Goal: Task Accomplishment & Management: Manage account settings

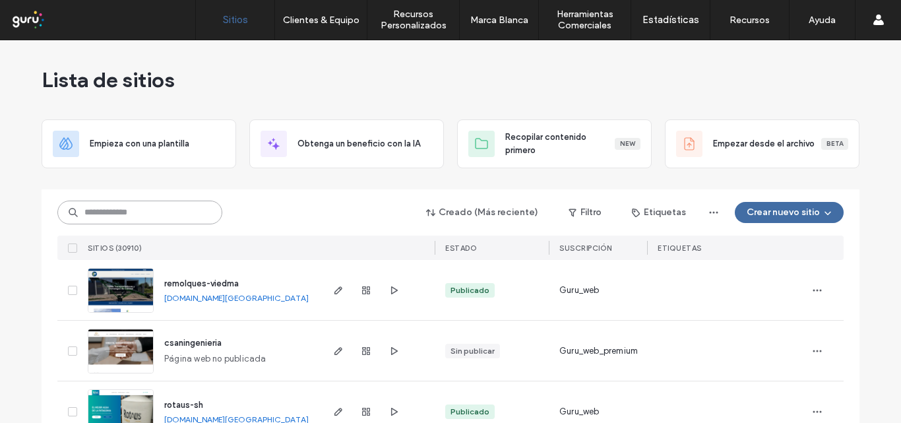
click at [96, 211] on input at bounding box center [139, 213] width 165 height 24
paste input "**********"
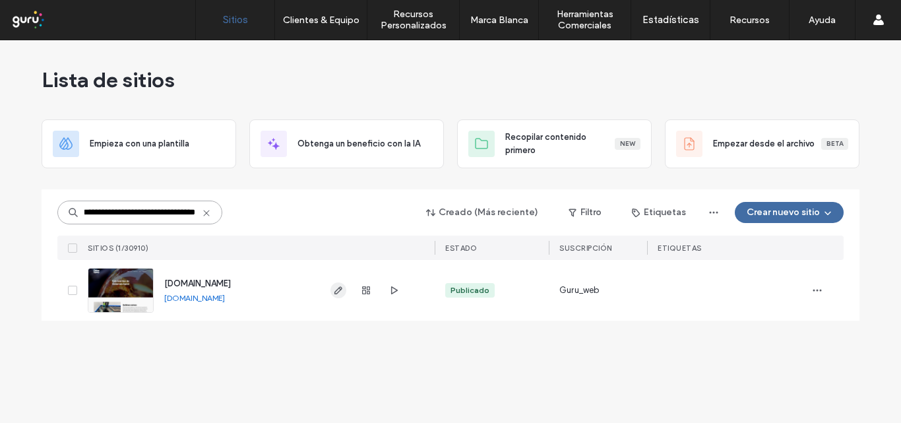
type input "**********"
click at [340, 291] on icon "button" at bounding box center [338, 290] width 11 height 11
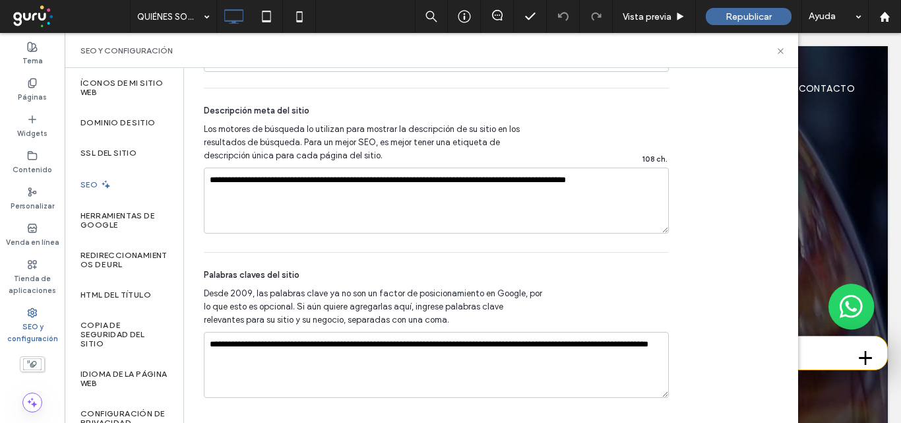
scroll to position [999, 0]
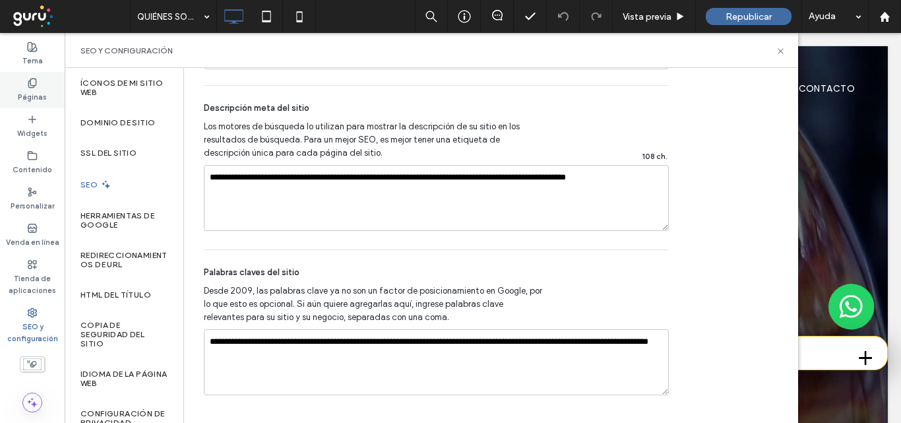
click at [33, 86] on use at bounding box center [31, 83] width 7 height 9
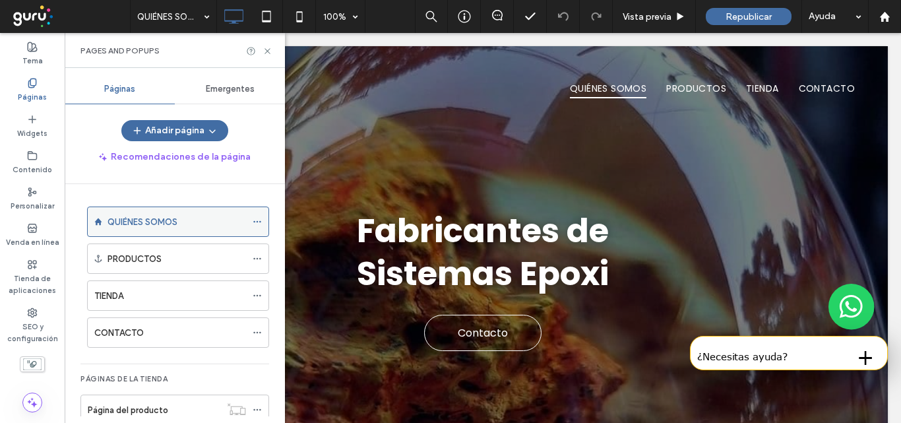
click at [254, 220] on icon at bounding box center [257, 221] width 9 height 9
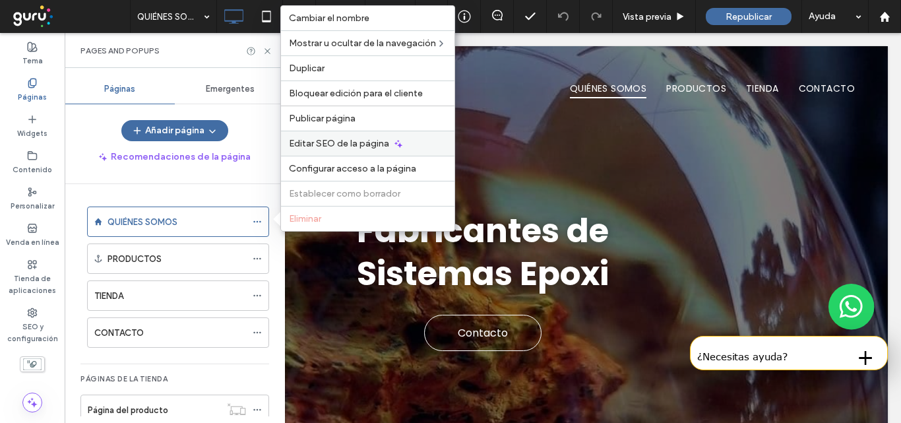
click at [340, 143] on span "Editar SEO de la página" at bounding box center [339, 143] width 100 height 11
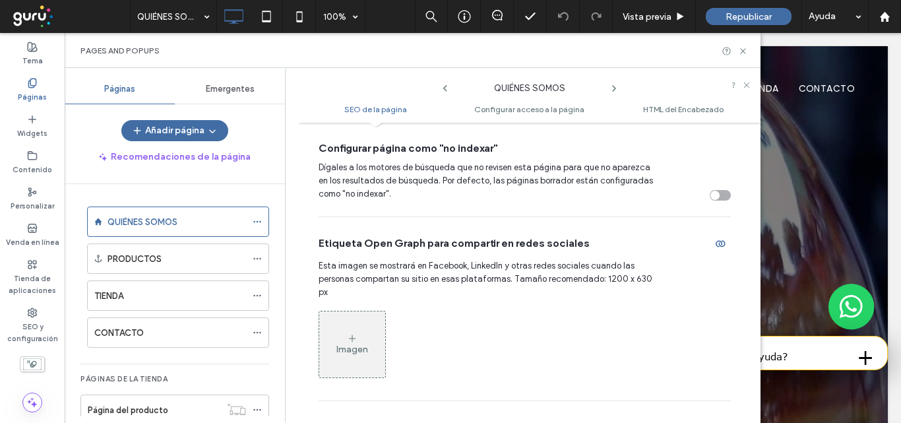
scroll to position [462, 0]
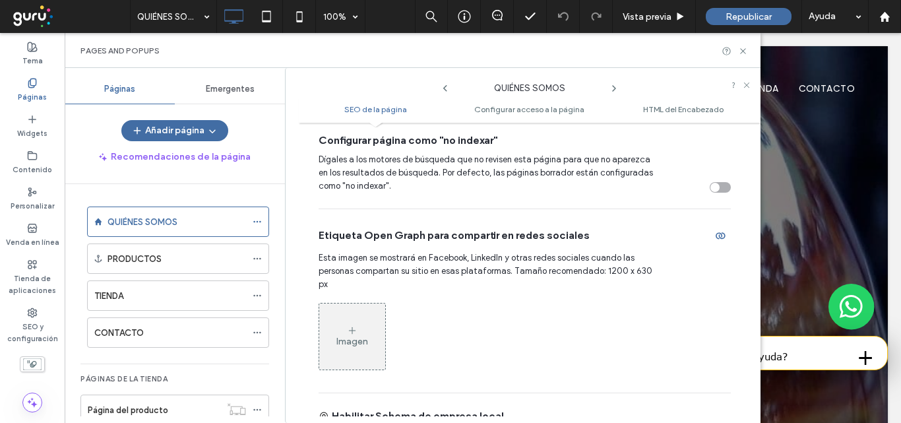
click at [348, 325] on icon at bounding box center [352, 330] width 11 height 11
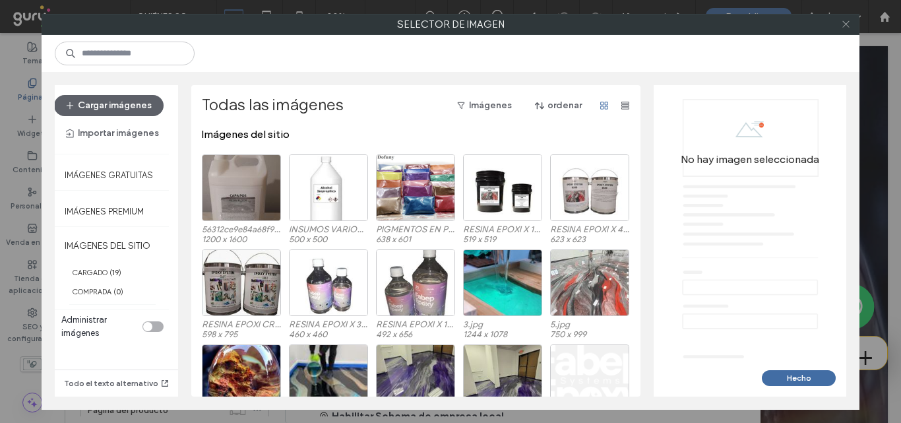
click at [844, 26] on icon at bounding box center [846, 24] width 10 height 10
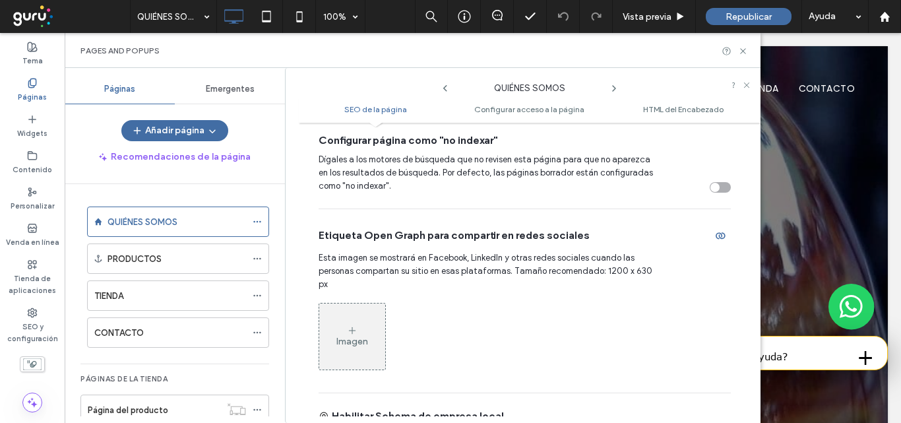
click at [354, 325] on icon at bounding box center [352, 330] width 11 height 11
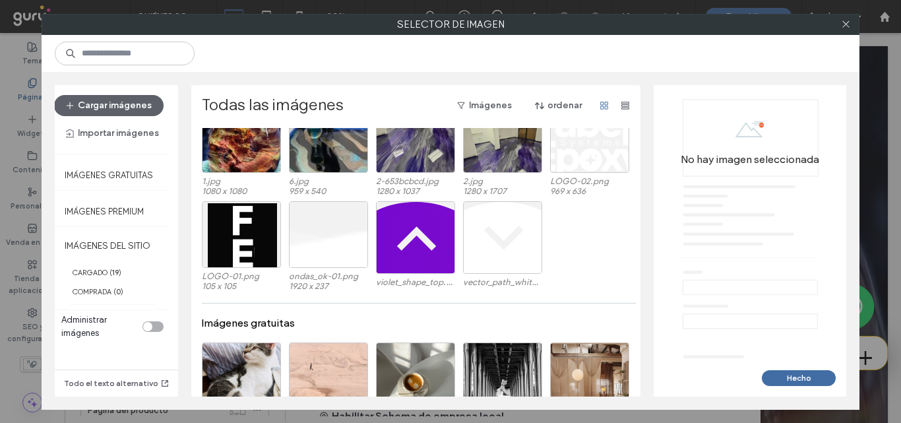
scroll to position [279, 0]
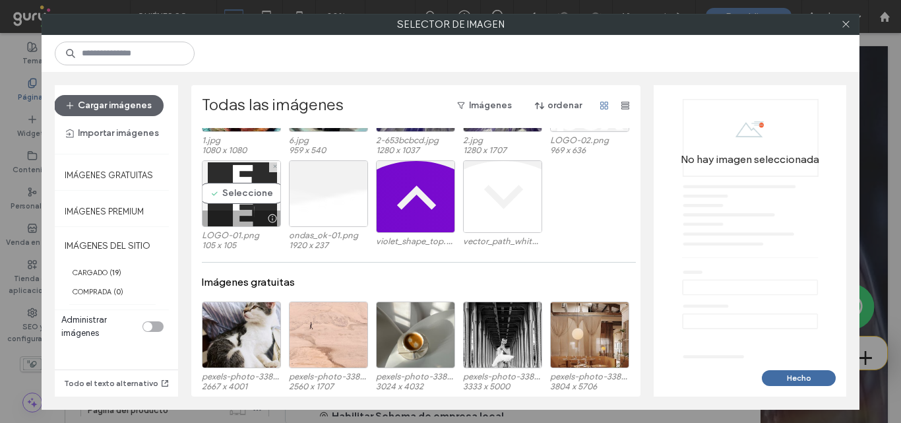
click at [224, 204] on div "Seleccione" at bounding box center [241, 193] width 79 height 67
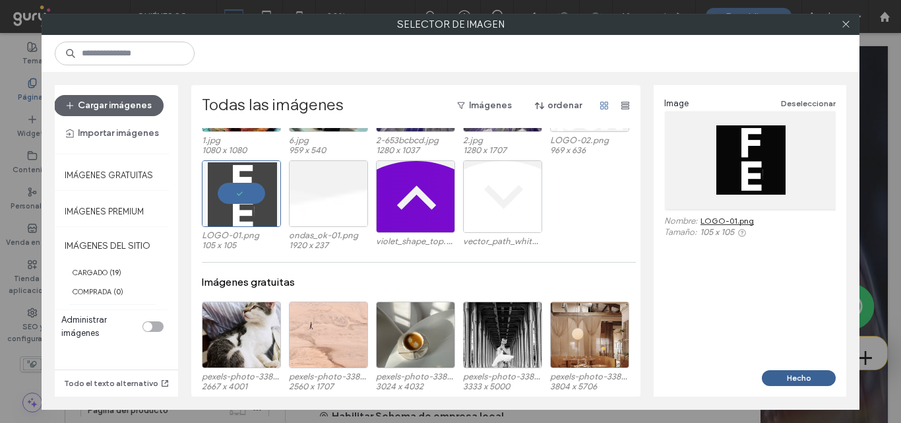
click at [802, 371] on button "Hecho" at bounding box center [799, 378] width 74 height 16
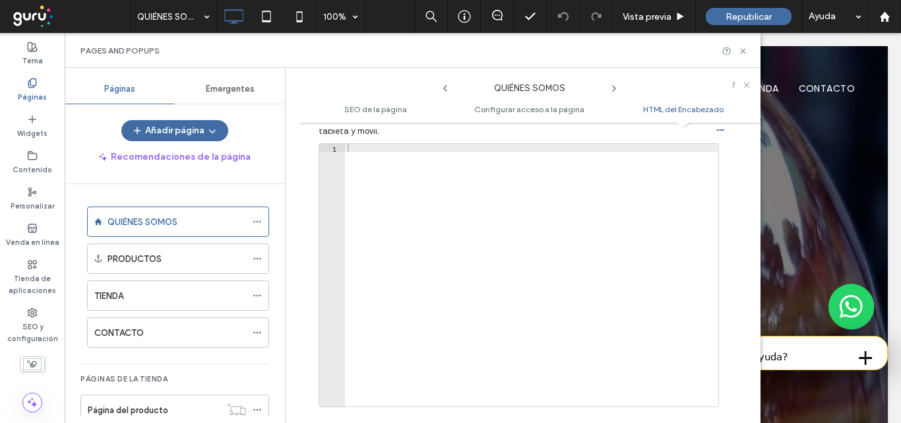
scroll to position [1484, 0]
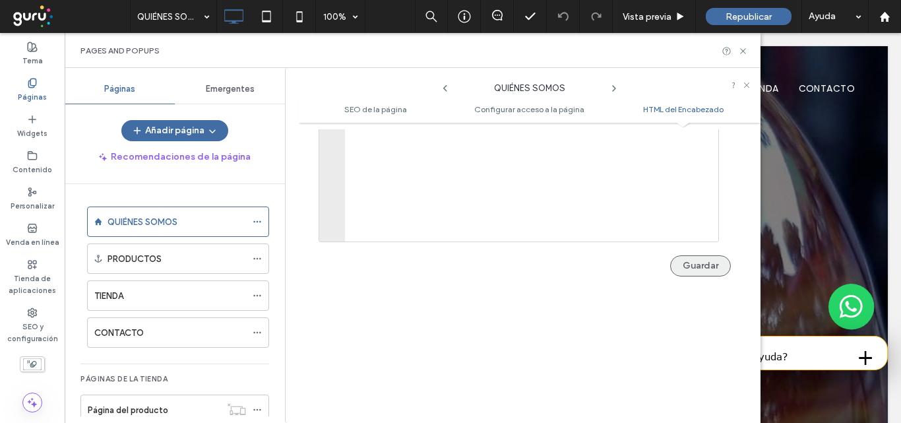
click at [697, 255] on button "Guardar" at bounding box center [700, 265] width 61 height 21
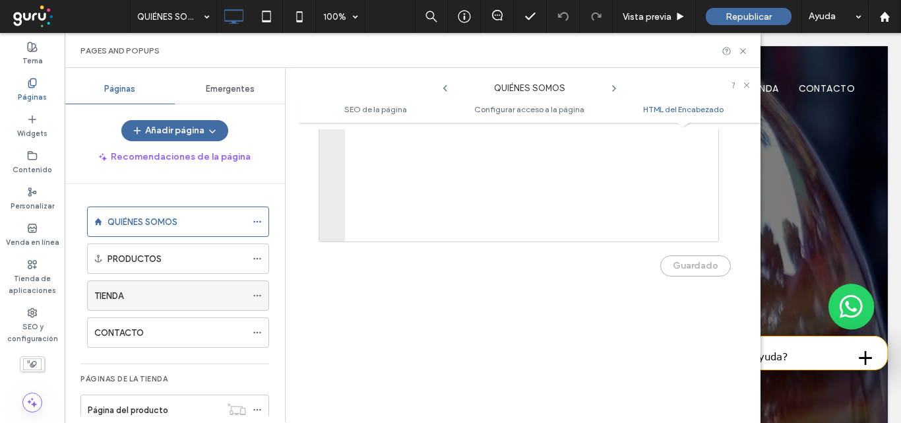
click at [255, 296] on icon at bounding box center [257, 295] width 9 height 9
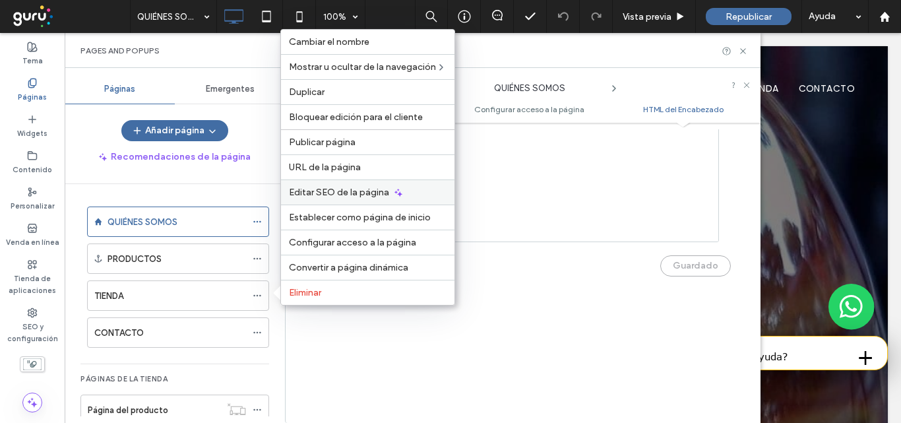
click at [341, 188] on span "Editar SEO de la página" at bounding box center [339, 192] width 100 height 11
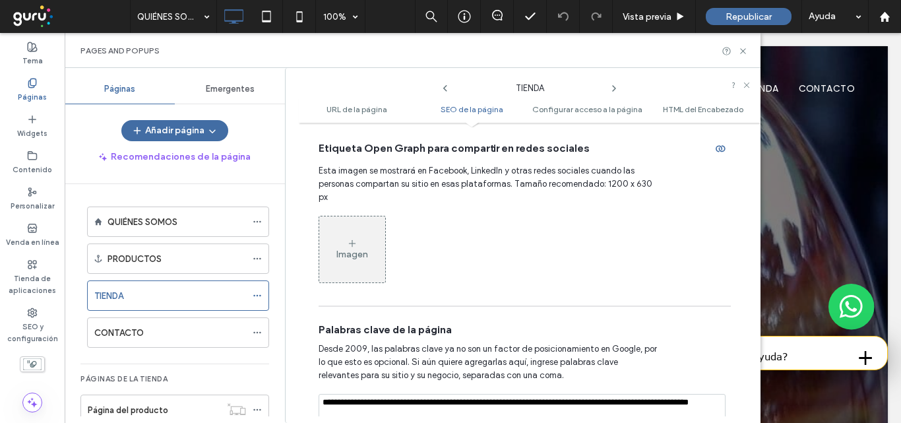
scroll to position [726, 0]
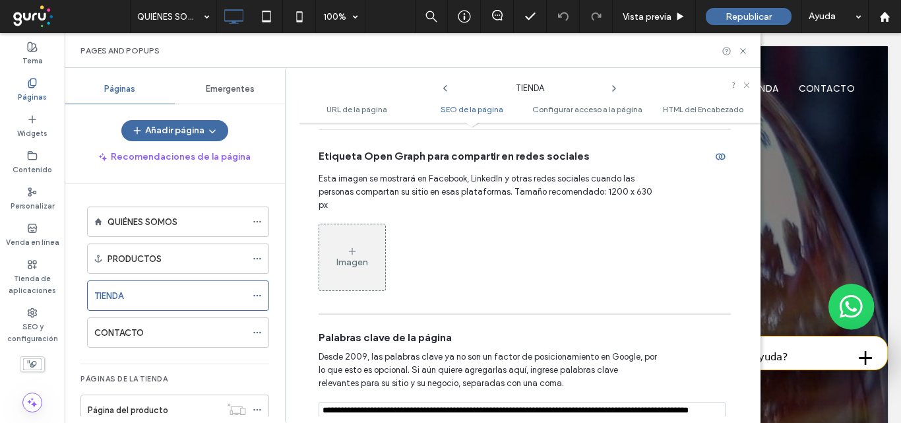
click at [354, 246] on icon at bounding box center [352, 251] width 11 height 11
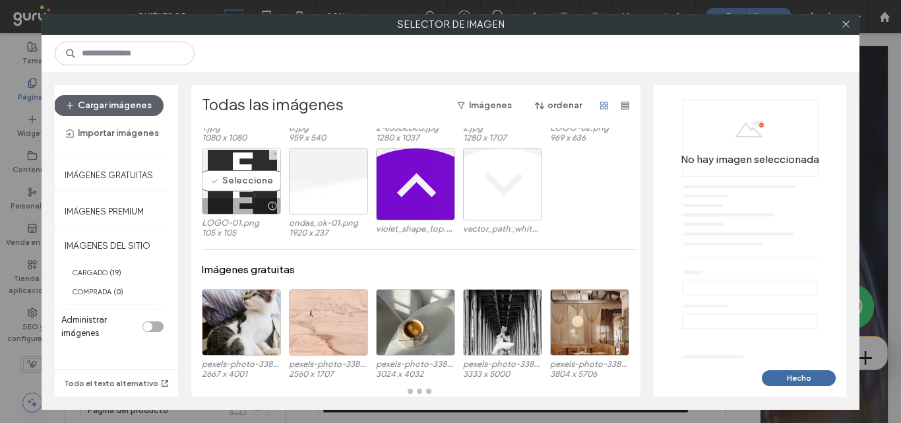
scroll to position [292, 0]
click at [226, 181] on div "Imágenes del sitio 56312ce9e84a68f98a95f0d3163f22b4.jpeg 1200 x 1600 INSUMOS VA…" at bounding box center [419, 262] width 435 height 268
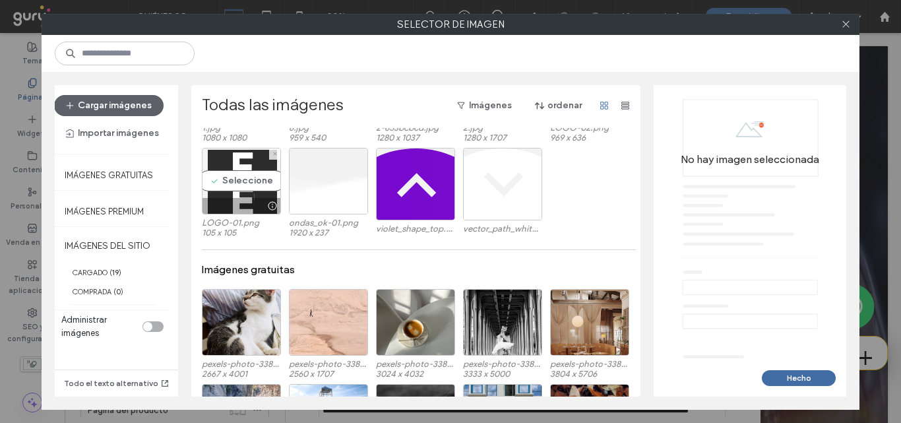
click at [243, 179] on div "Seleccione" at bounding box center [241, 181] width 79 height 67
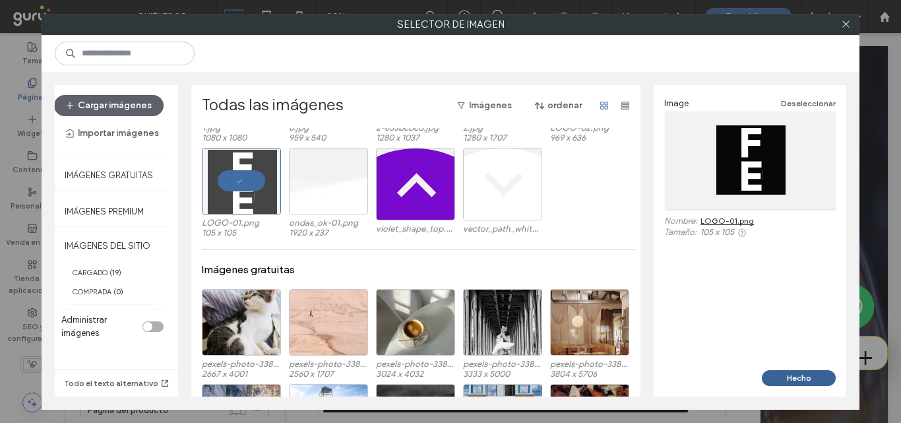
click at [792, 375] on button "Hecho" at bounding box center [799, 378] width 74 height 16
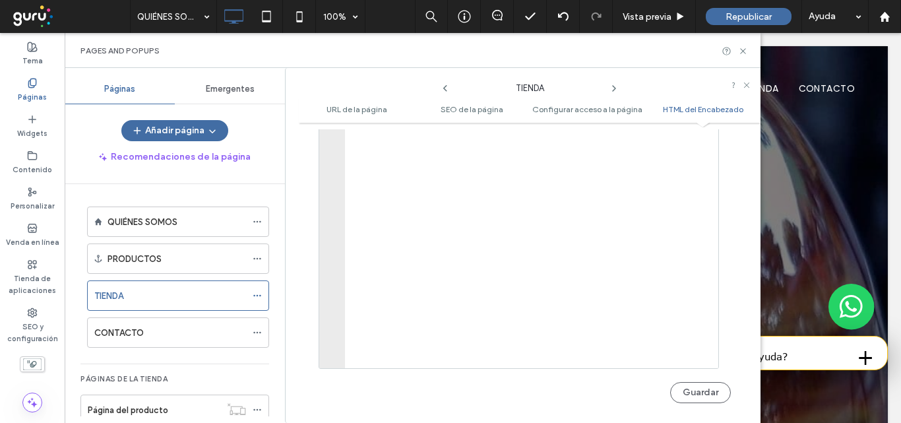
scroll to position [1455, 0]
click at [694, 379] on button "Guardar" at bounding box center [700, 389] width 61 height 21
click at [257, 330] on icon at bounding box center [257, 332] width 9 height 9
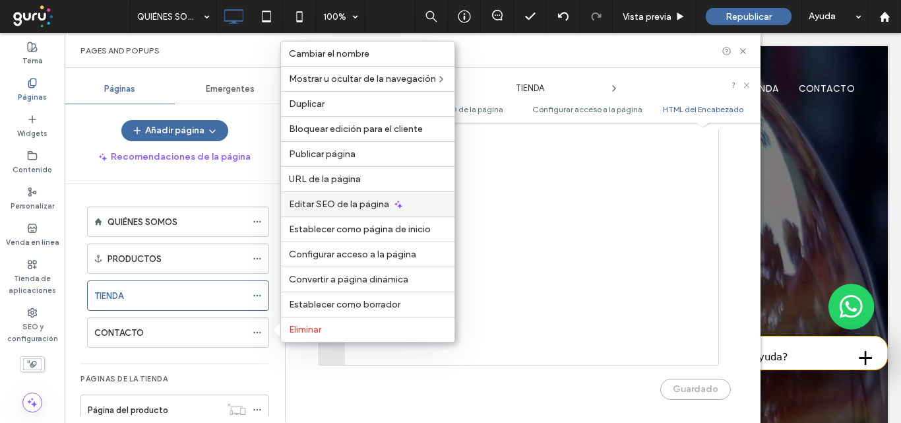
click at [356, 204] on span "Editar SEO de la página" at bounding box center [339, 204] width 100 height 11
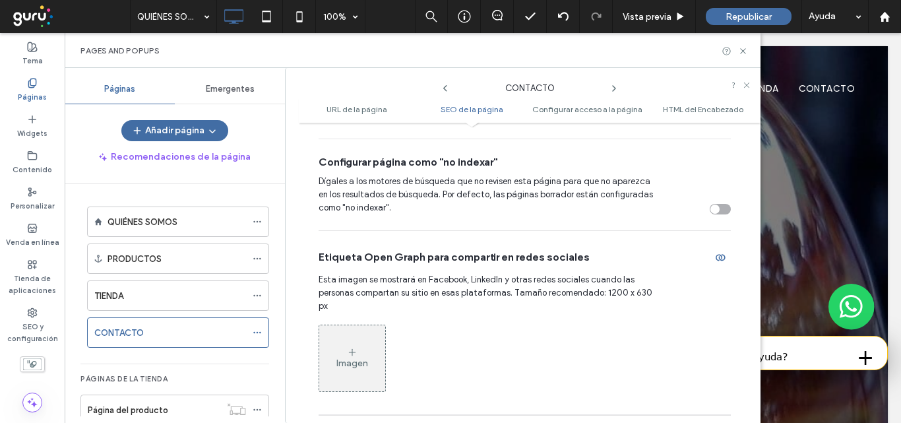
scroll to position [660, 0]
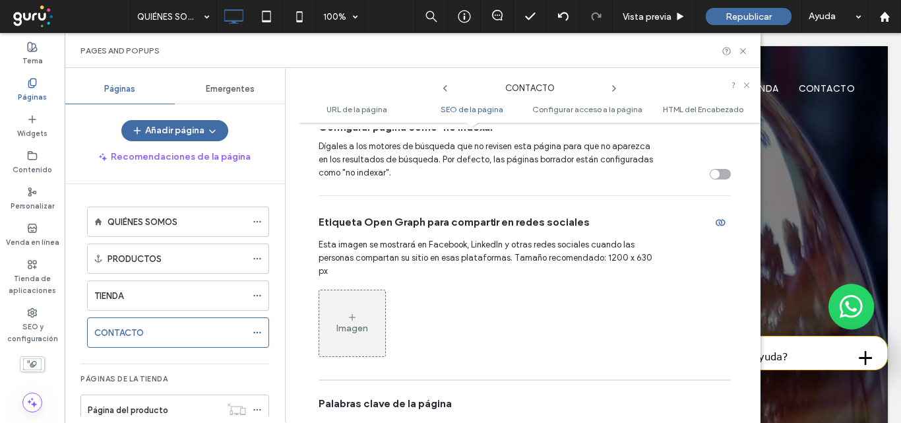
click at [355, 312] on icon at bounding box center [352, 317] width 11 height 11
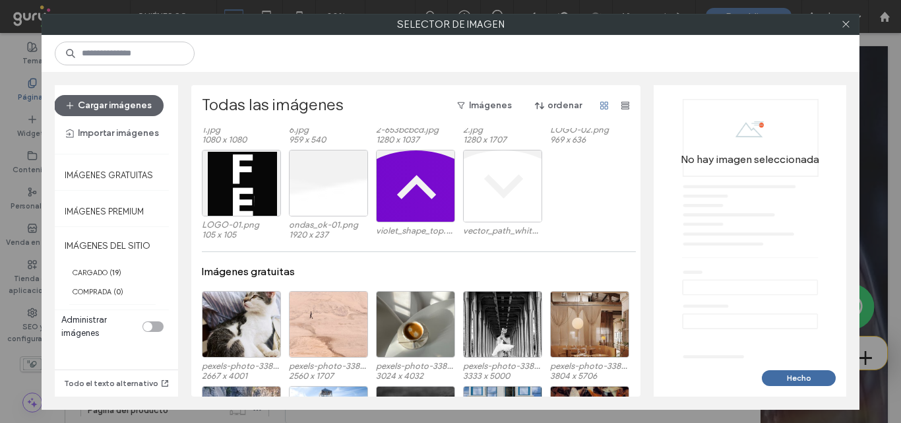
scroll to position [292, 0]
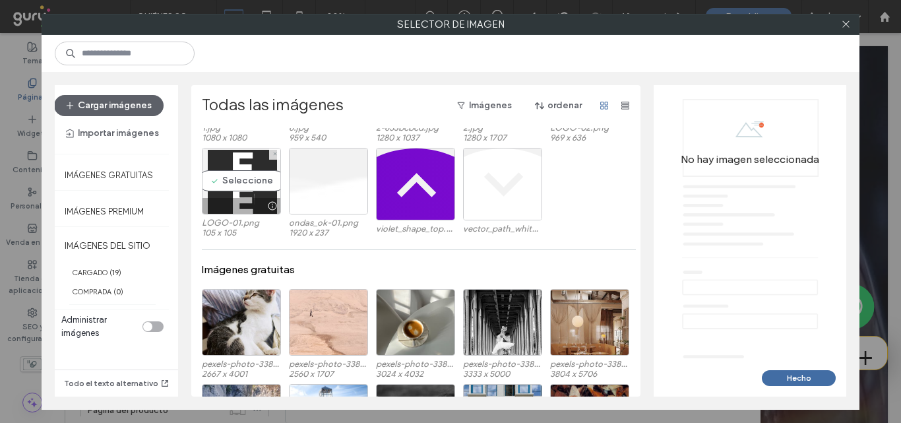
click at [230, 179] on div "Seleccione" at bounding box center [241, 181] width 79 height 67
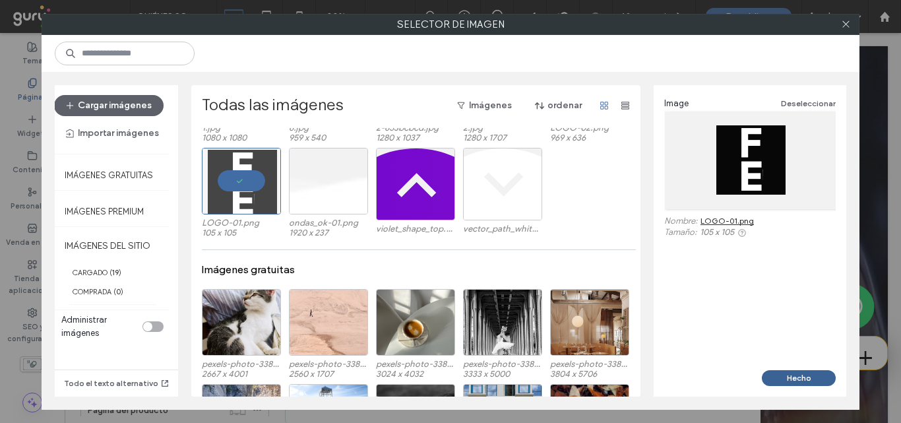
click at [807, 377] on button "Hecho" at bounding box center [799, 378] width 74 height 16
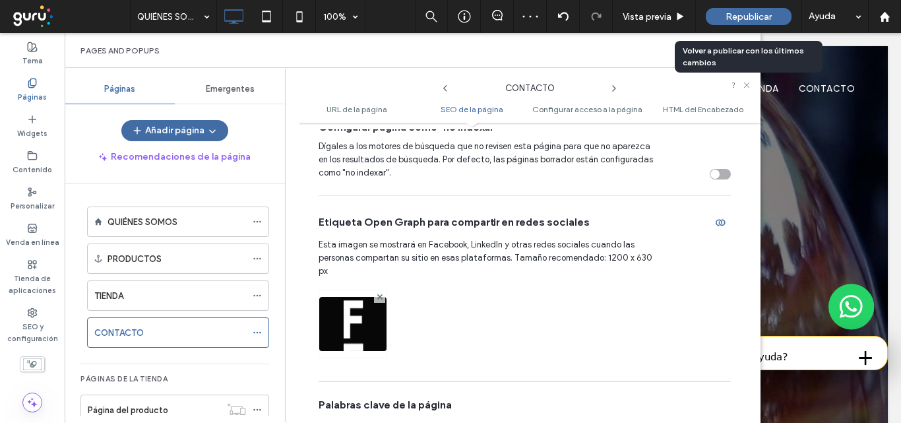
click at [743, 11] on span "Republicar" at bounding box center [749, 16] width 46 height 11
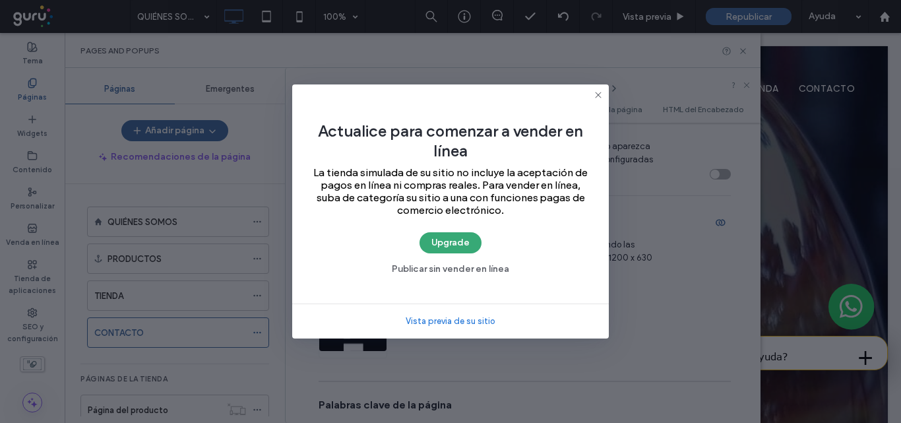
click at [598, 93] on icon at bounding box center [598, 95] width 11 height 11
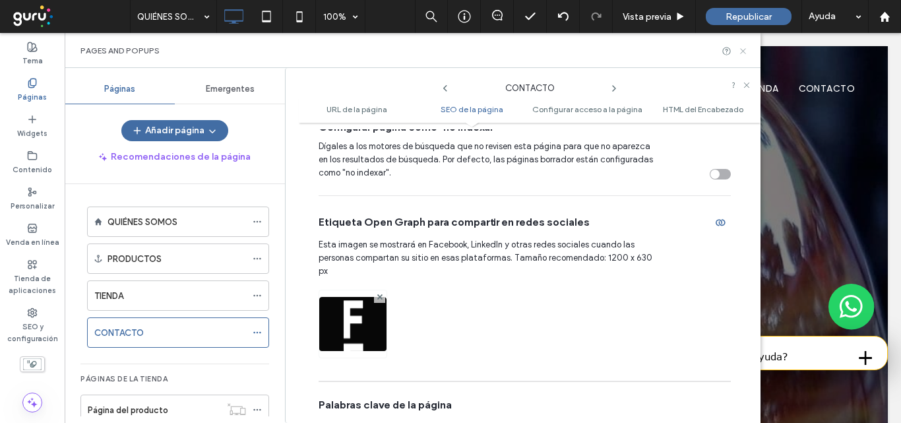
drag, startPoint x: 745, startPoint y: 50, endPoint x: 680, endPoint y: 13, distance: 74.8
click at [745, 50] on icon at bounding box center [743, 51] width 10 height 10
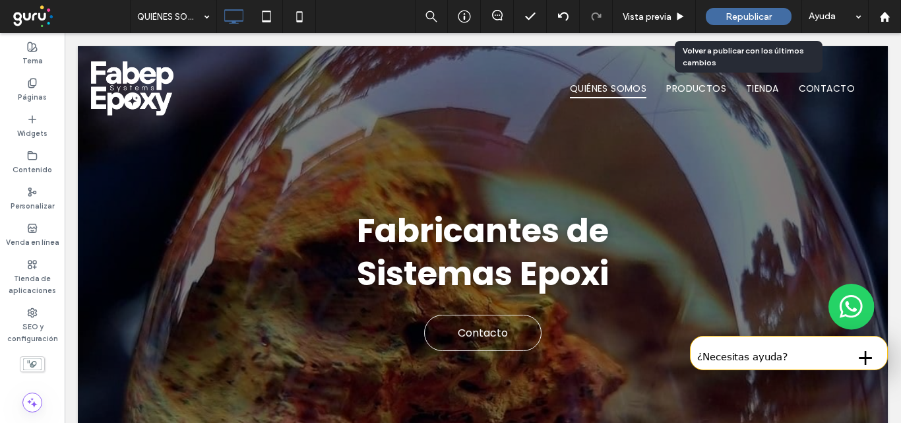
click at [741, 20] on span "Republicar" at bounding box center [749, 16] width 46 height 11
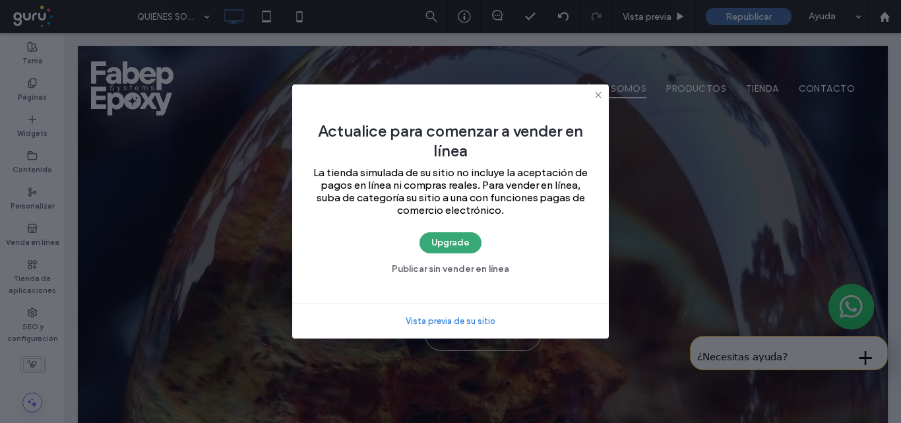
click at [445, 319] on link "Vista previa de su sitio" at bounding box center [451, 321] width 90 height 13
drag, startPoint x: 598, startPoint y: 94, endPoint x: 657, endPoint y: 29, distance: 87.3
click at [598, 94] on icon at bounding box center [598, 95] width 11 height 11
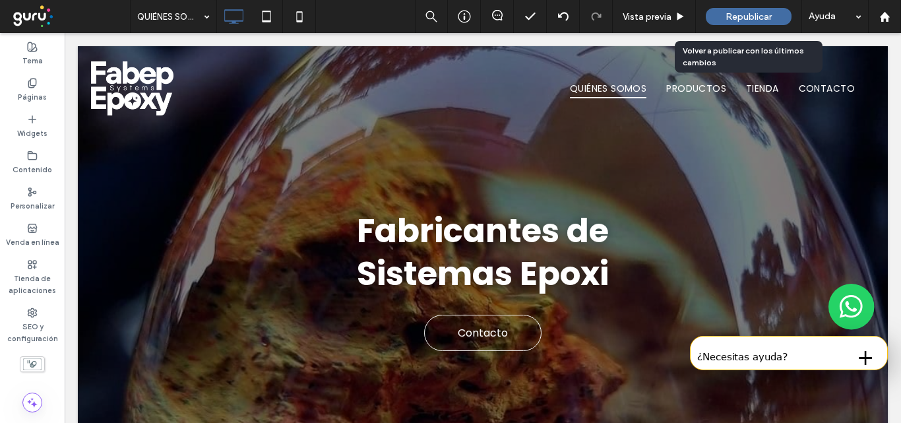
click at [751, 15] on span "Republicar" at bounding box center [749, 16] width 46 height 11
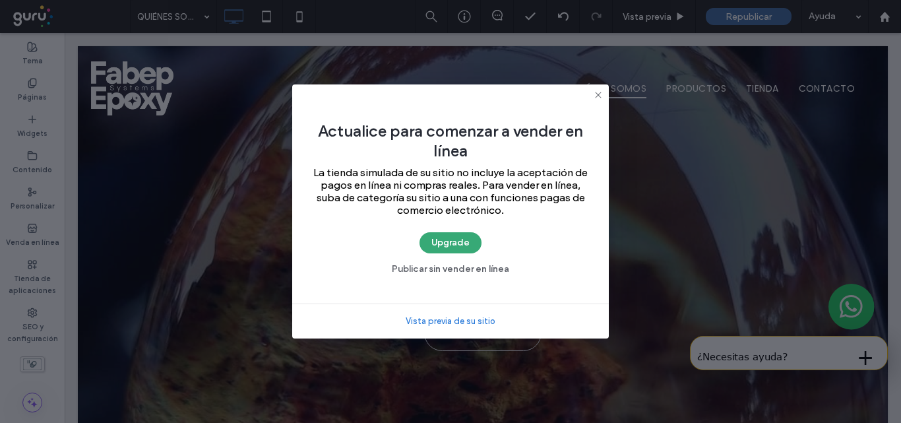
click at [596, 94] on icon at bounding box center [598, 95] width 11 height 11
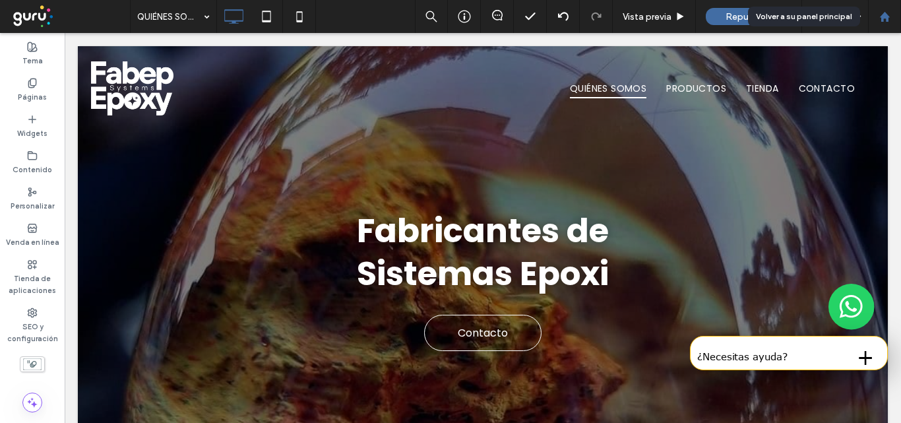
click at [889, 18] on icon at bounding box center [884, 16] width 11 height 11
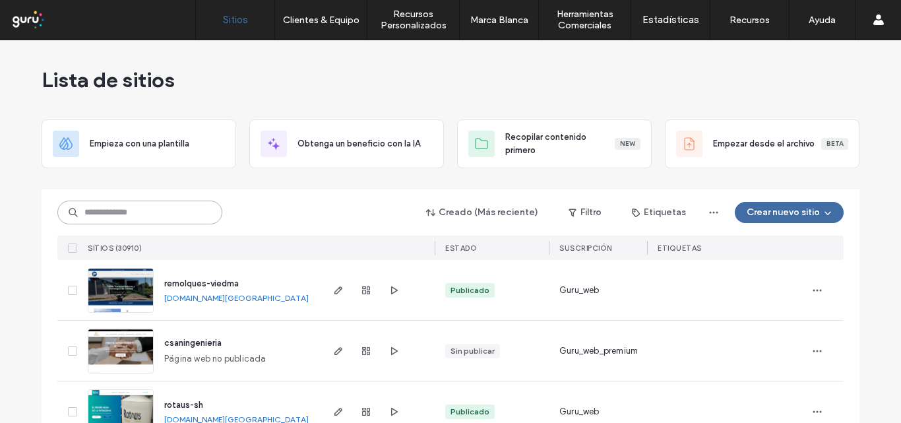
click at [130, 212] on input at bounding box center [139, 213] width 165 height 24
paste input "**********"
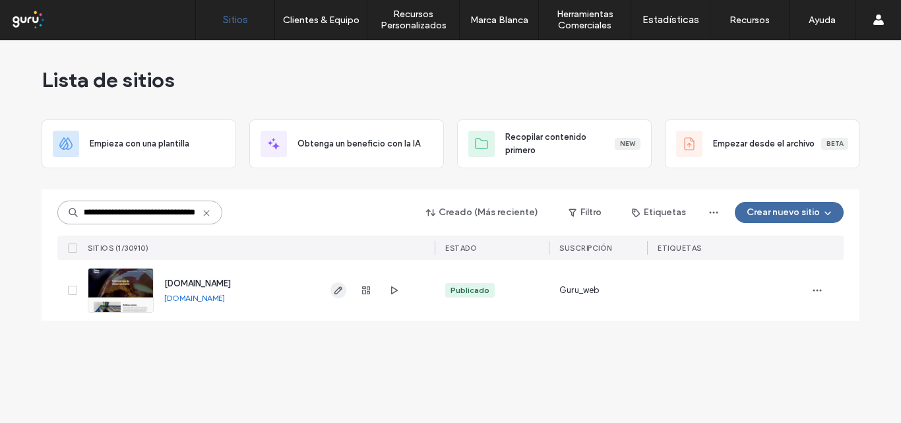
type input "**********"
click at [333, 288] on icon "button" at bounding box center [338, 290] width 11 height 11
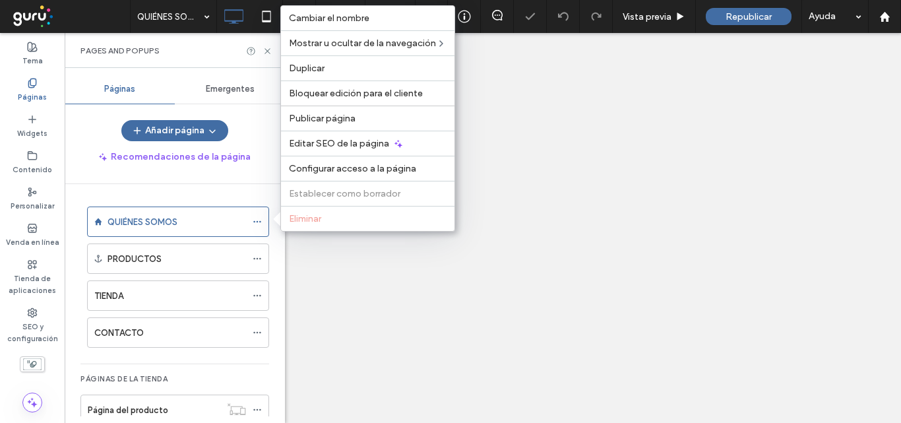
click at [363, 140] on span "Editar SEO de la página" at bounding box center [339, 143] width 100 height 11
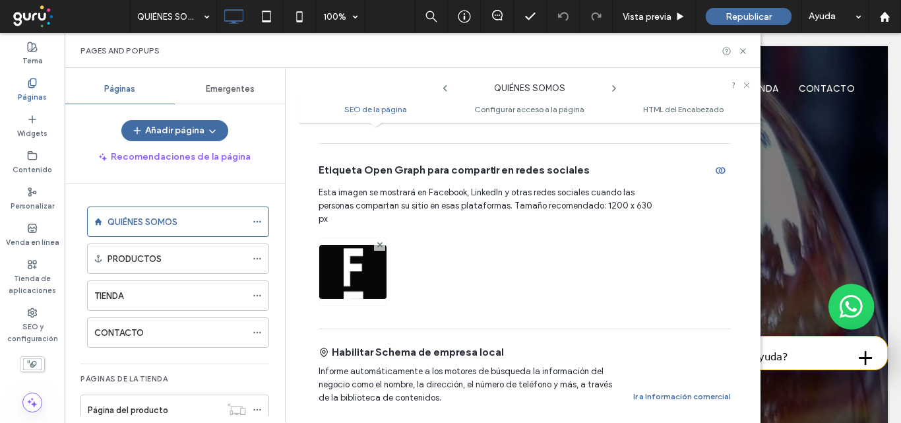
scroll to position [528, 0]
click at [747, 51] on icon at bounding box center [743, 51] width 10 height 10
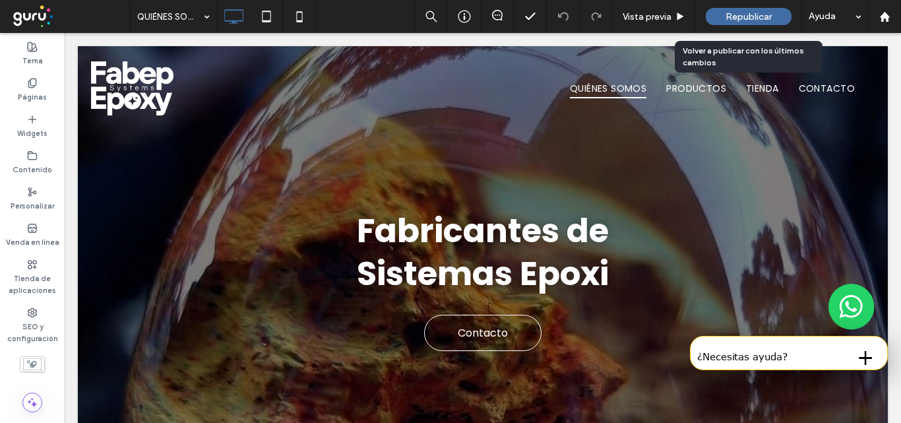
click at [754, 16] on span "Republicar" at bounding box center [749, 16] width 46 height 11
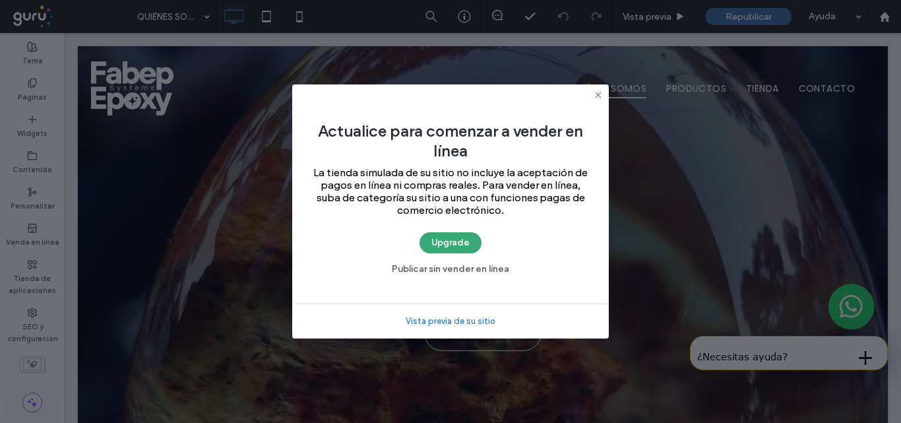
drag, startPoint x: 598, startPoint y: 92, endPoint x: 533, endPoint y: 62, distance: 71.7
click at [598, 92] on icon at bounding box center [598, 95] width 11 height 11
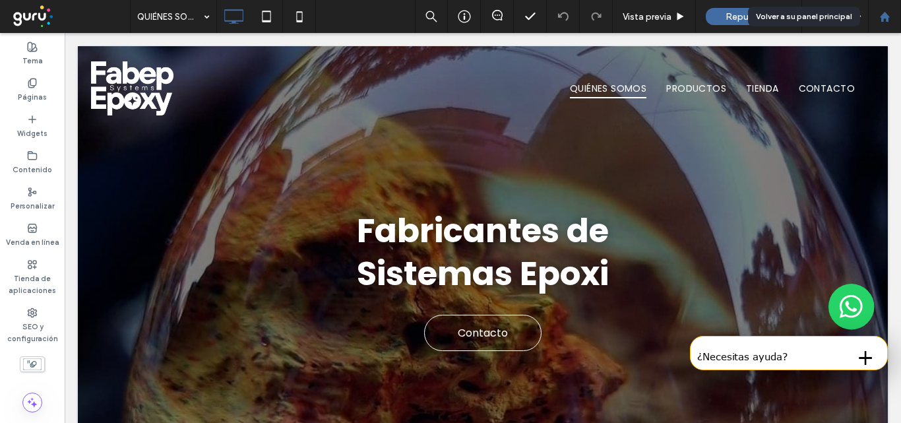
click at [881, 16] on use at bounding box center [884, 16] width 10 height 10
